Goal: Register for event/course

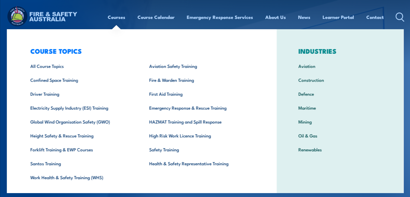
click at [118, 17] on link "Courses" at bounding box center [117, 17] width 18 height 15
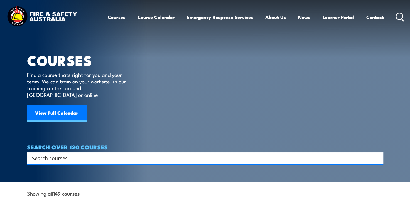
click at [115, 18] on link "Courses" at bounding box center [117, 17] width 18 height 15
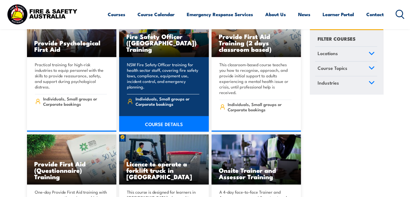
scroll to position [154, 0]
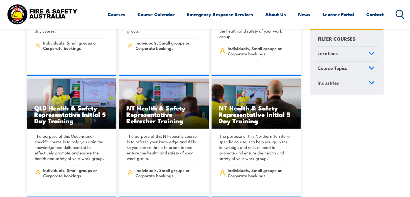
scroll to position [2812, 0]
